Goal: Find specific page/section: Find specific page/section

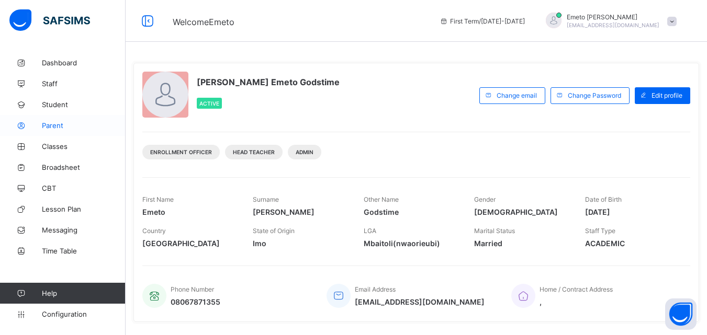
click at [47, 126] on span "Parent" at bounding box center [84, 125] width 84 height 8
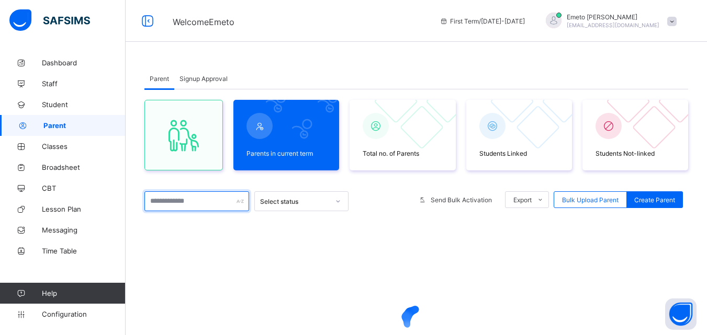
click at [169, 202] on input "text" at bounding box center [196, 202] width 105 height 20
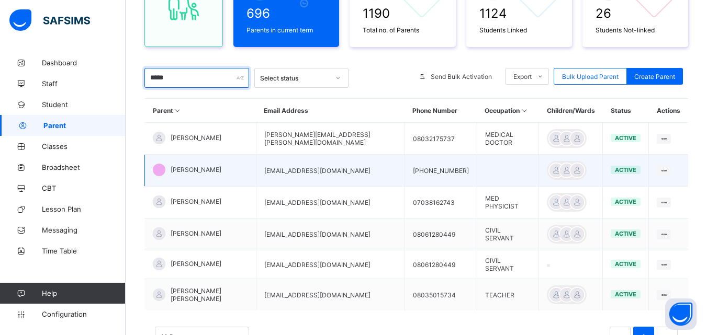
scroll to position [157, 0]
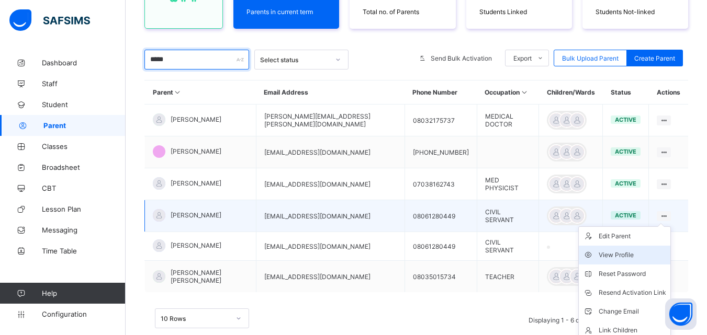
type input "*****"
click at [617, 254] on div "View Profile" at bounding box center [632, 255] width 67 height 10
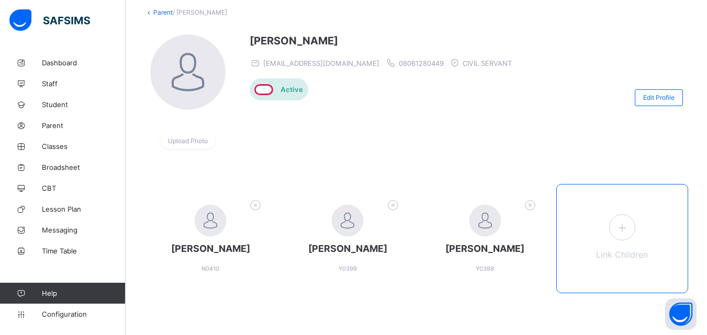
scroll to position [71, 0]
click at [629, 220] on icon at bounding box center [622, 228] width 19 height 16
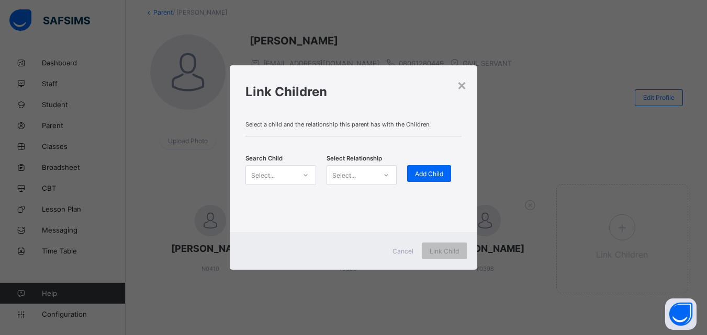
click at [287, 178] on div "Select..." at bounding box center [270, 175] width 49 height 15
click at [306, 177] on icon at bounding box center [305, 175] width 6 height 10
click at [305, 173] on icon at bounding box center [305, 175] width 6 height 10
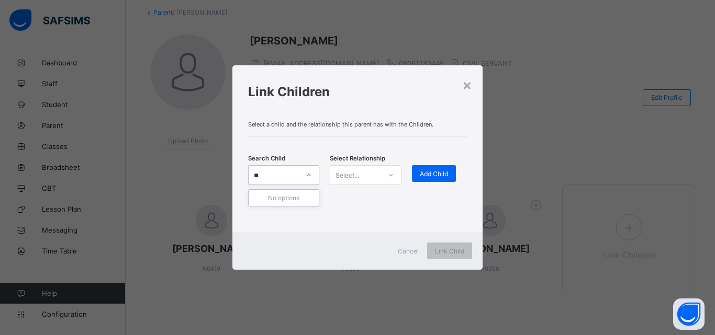
type input "*"
type input "*****"
click at [410, 251] on span "Cancel" at bounding box center [408, 251] width 21 height 8
